Goal: Information Seeking & Learning: Learn about a topic

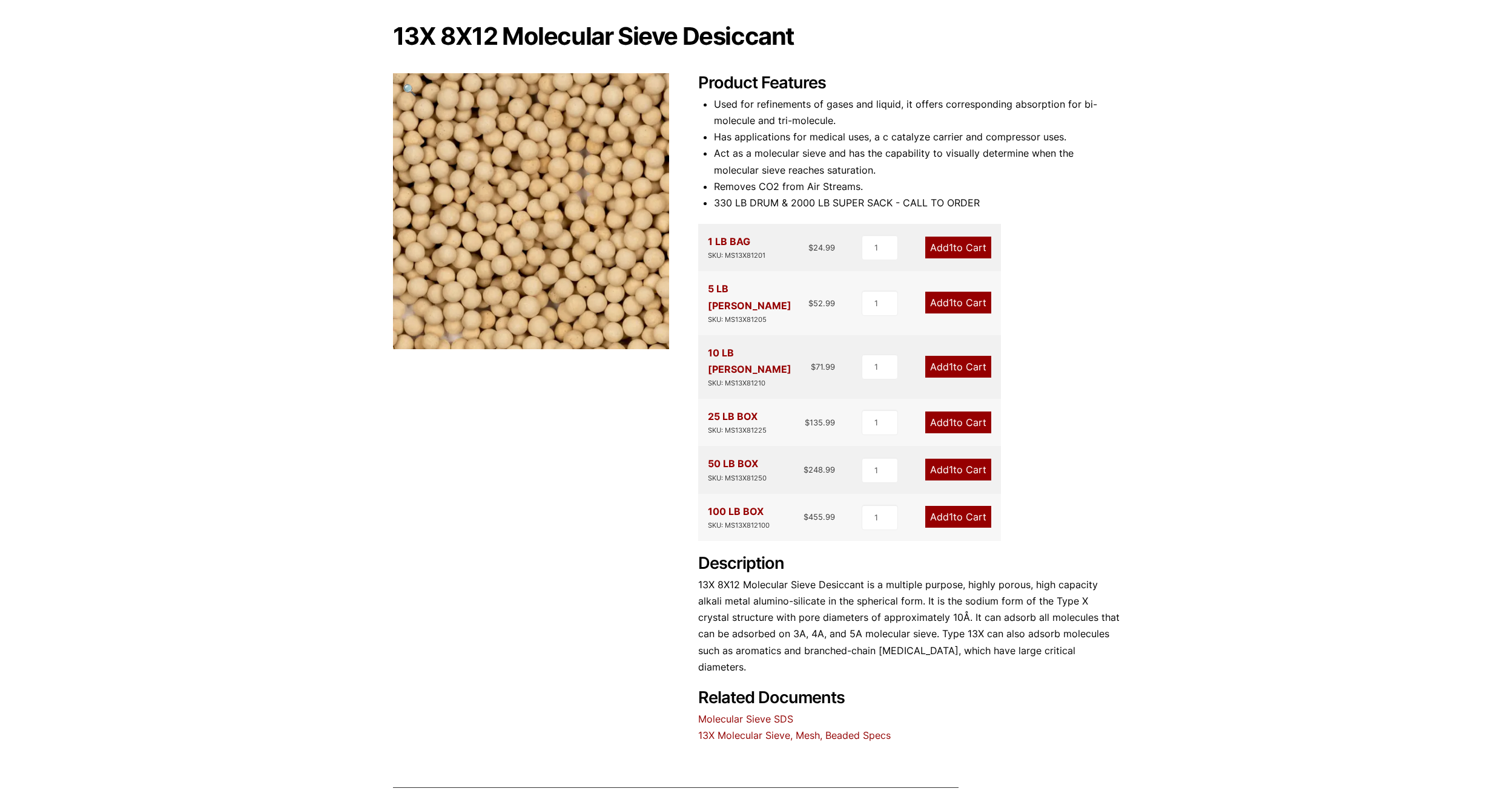
scroll to position [110, 0]
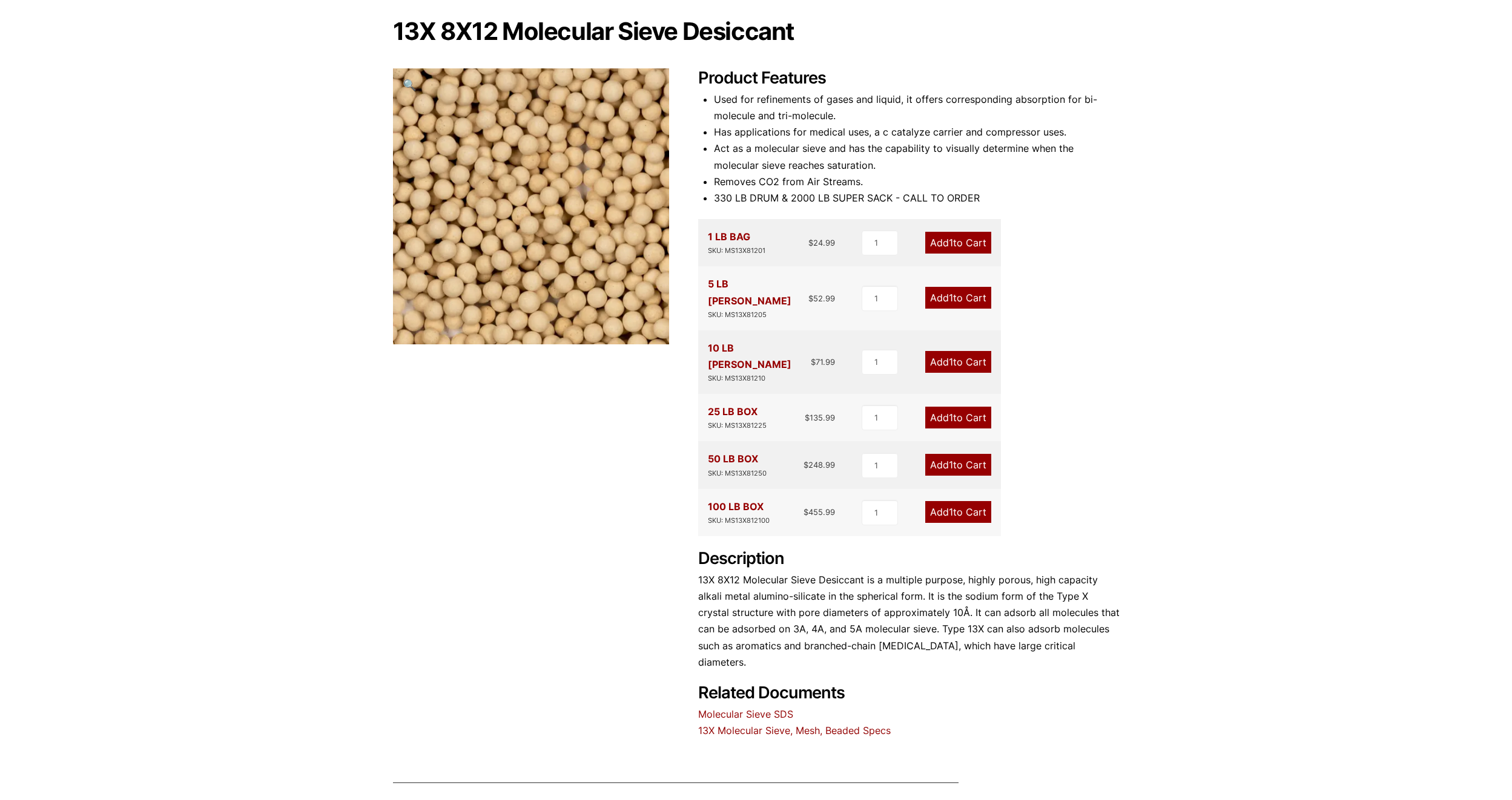
drag, startPoint x: 646, startPoint y: 411, endPoint x: 549, endPoint y: 457, distance: 107.4
click at [549, 457] on div "13X 8X12 Molecular Sieve Desiccant 🔍 Product Features Used for refinements of g…" at bounding box center [756, 379] width 727 height 721
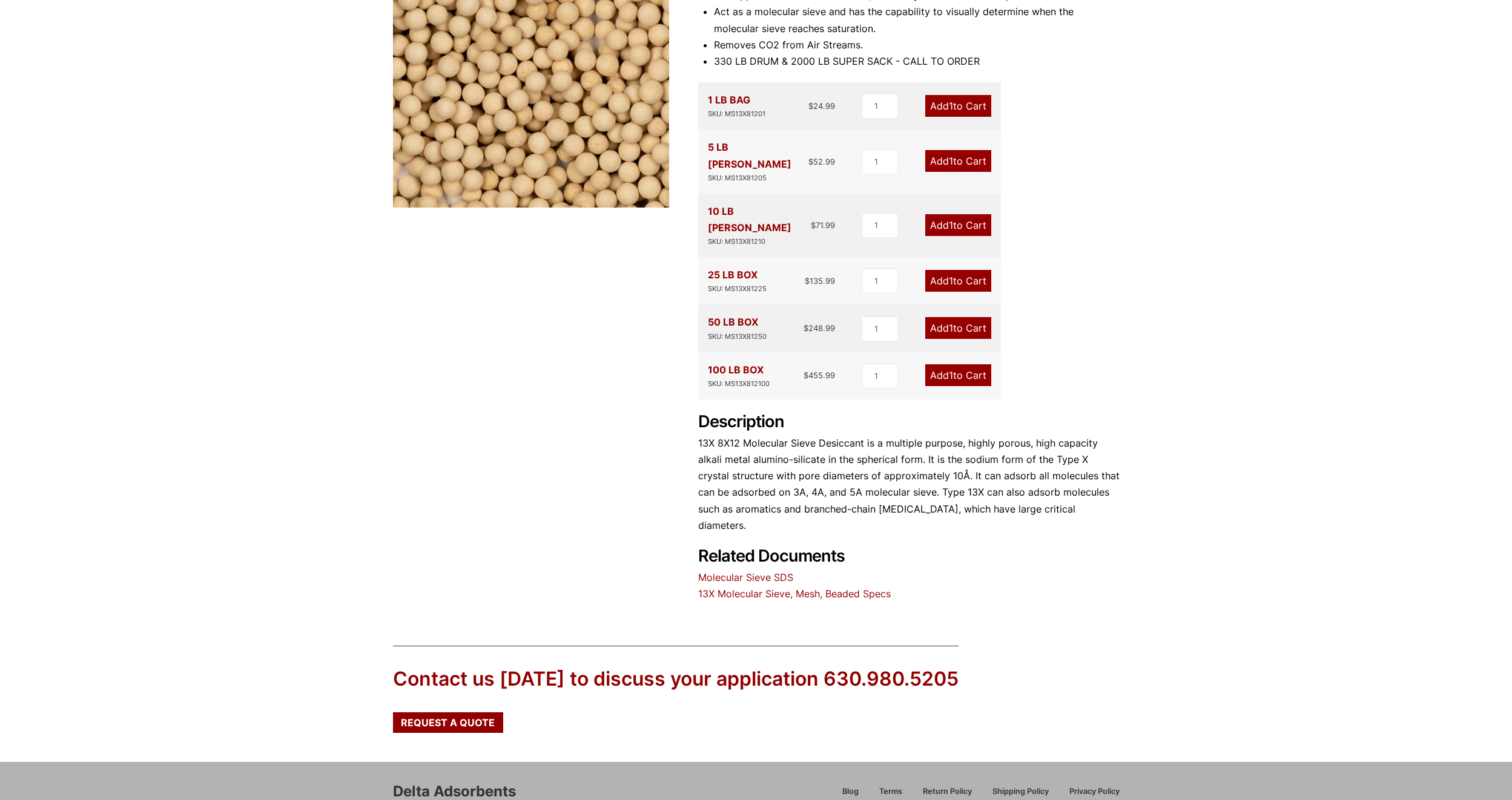
scroll to position [292, 0]
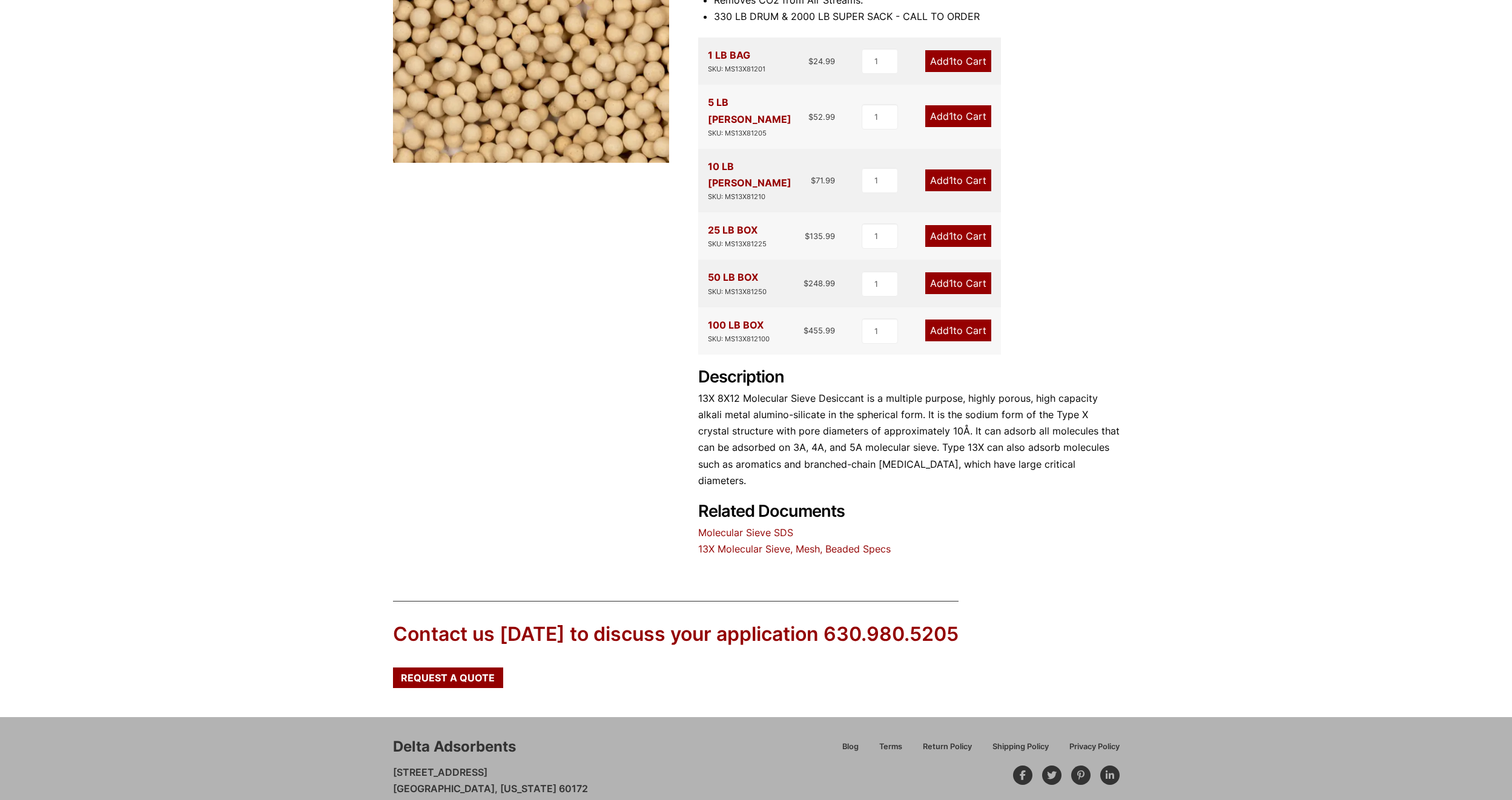
click at [798, 543] on link "13X Molecular Sieve, Mesh, Beaded Specs" at bounding box center [794, 549] width 193 height 12
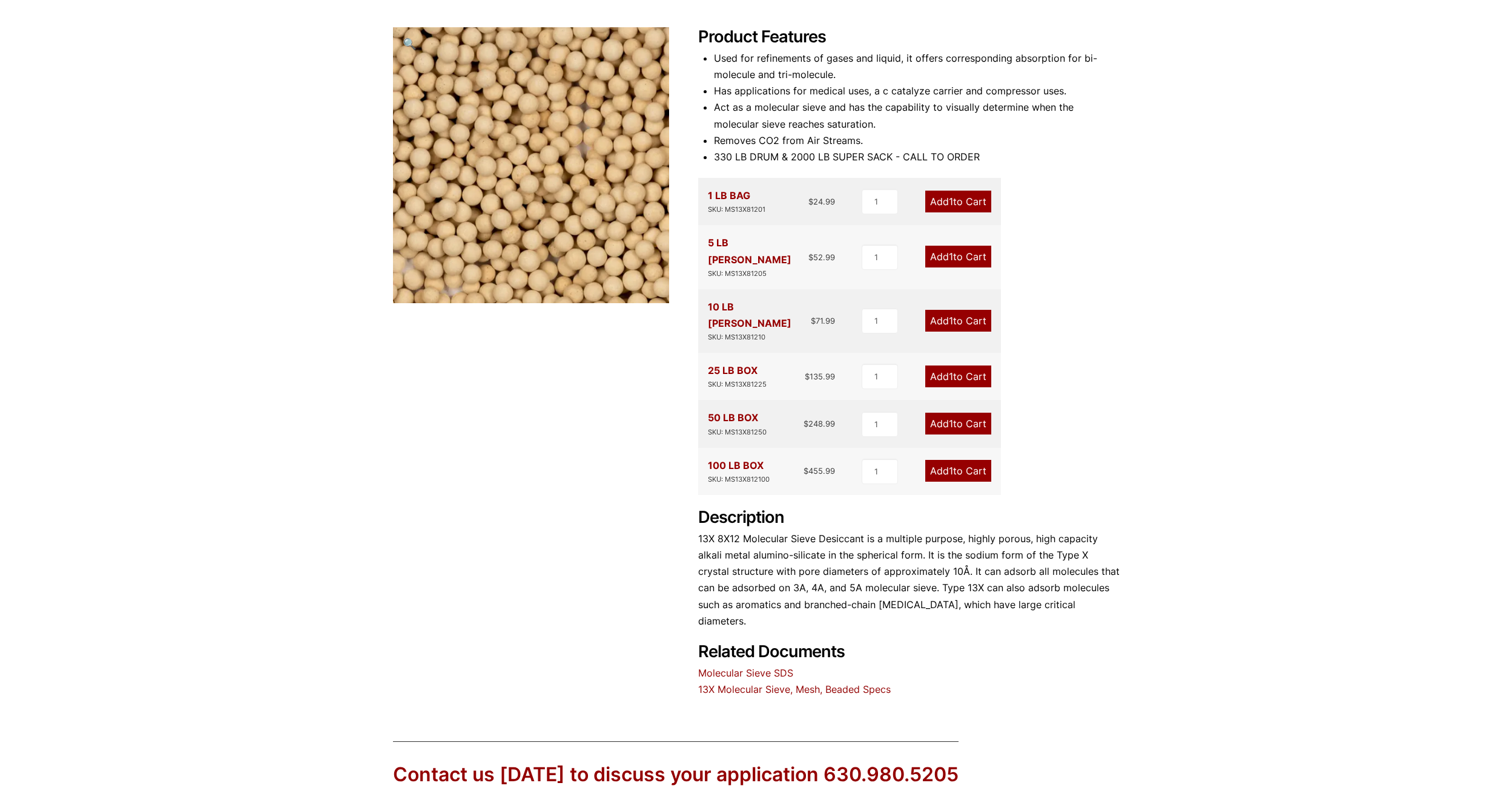
scroll to position [110, 0]
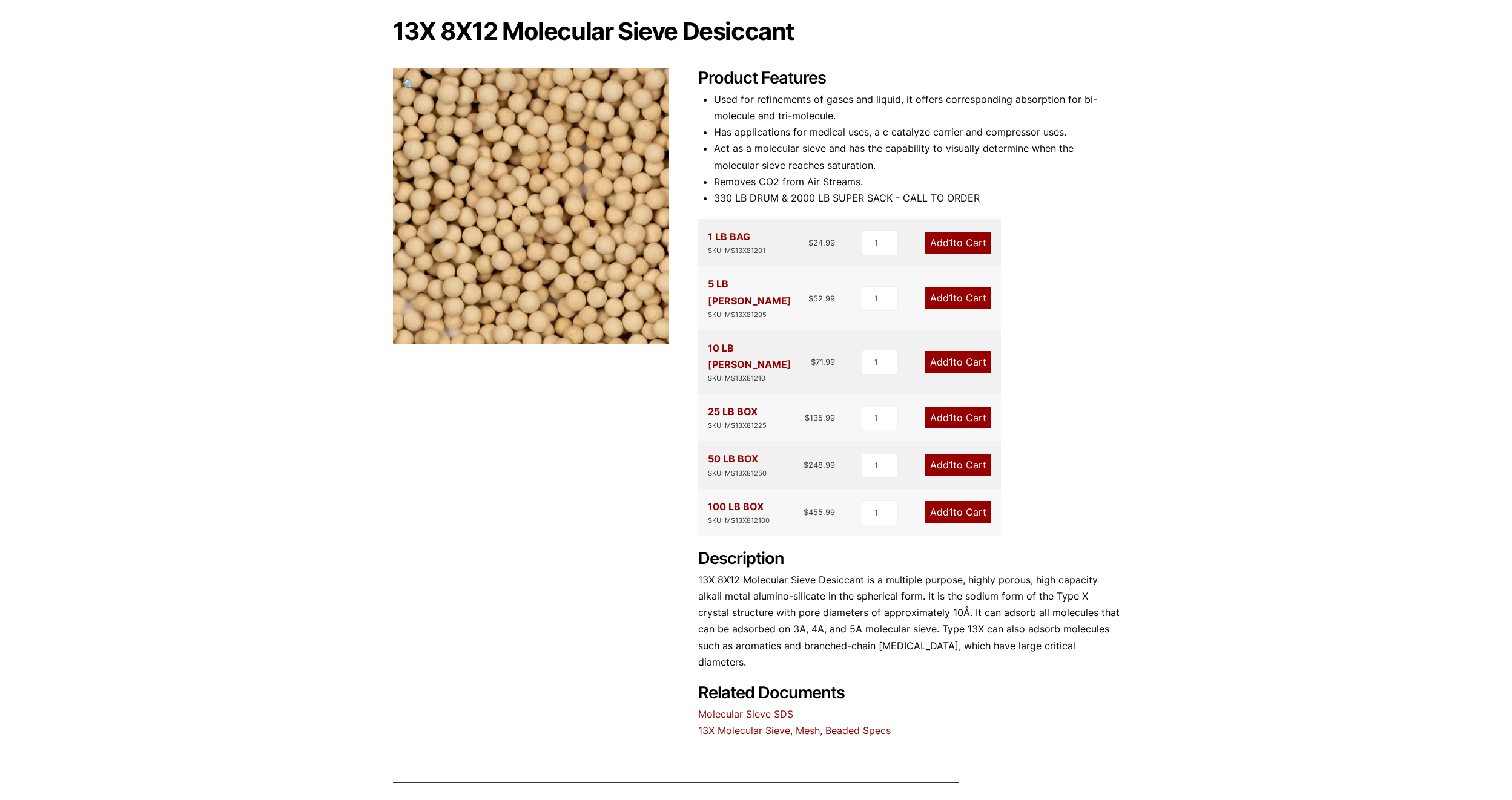
click at [745, 708] on link "Molecular Sieve SDS" at bounding box center [745, 714] width 95 height 12
click at [778, 688] on div "Product Features Used for refinements of gases and liquid, it offers correspond…" at bounding box center [909, 404] width 421 height 671
click at [778, 725] on link "13X Molecular Sieve, Mesh, Beaded Specs" at bounding box center [794, 731] width 193 height 12
drag, startPoint x: 642, startPoint y: 515, endPoint x: 633, endPoint y: 515, distance: 9.0
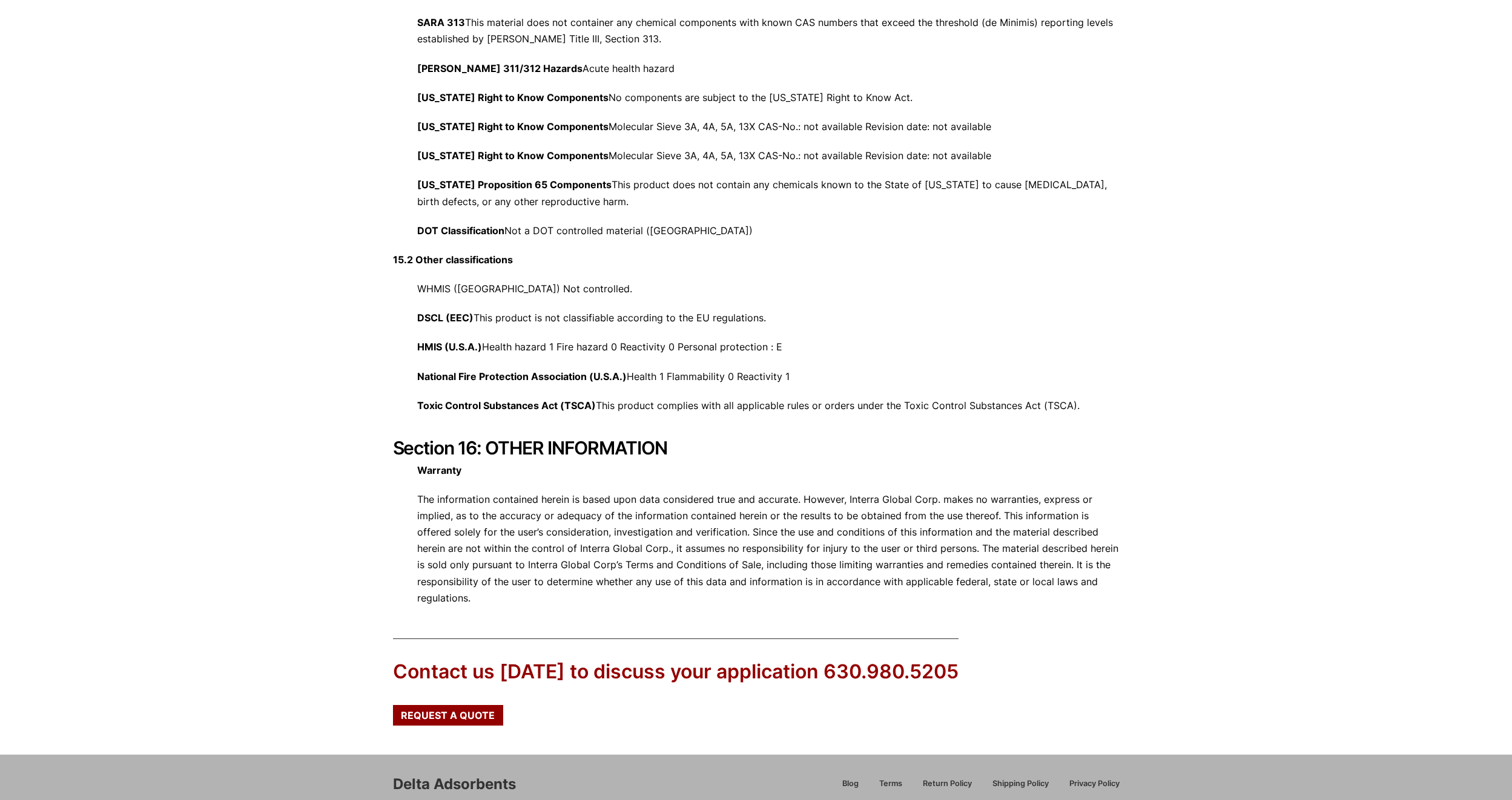
scroll to position [4246, 0]
